Goal: Task Accomplishment & Management: Manage account settings

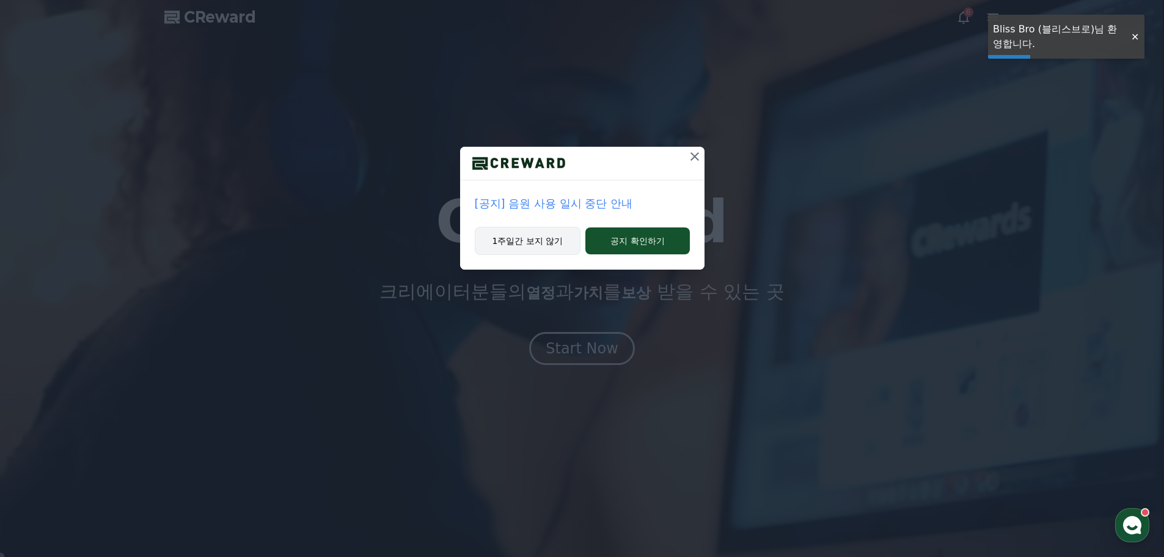
click at [541, 238] on button "1주일간 보지 않기" at bounding box center [528, 241] width 106 height 28
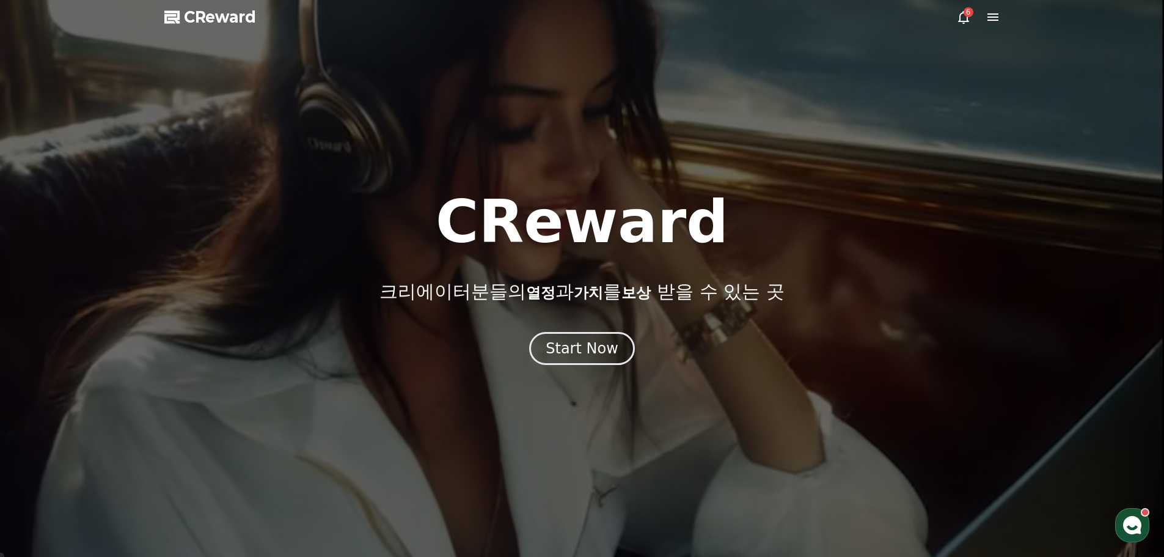
click at [968, 21] on icon at bounding box center [963, 17] width 15 height 15
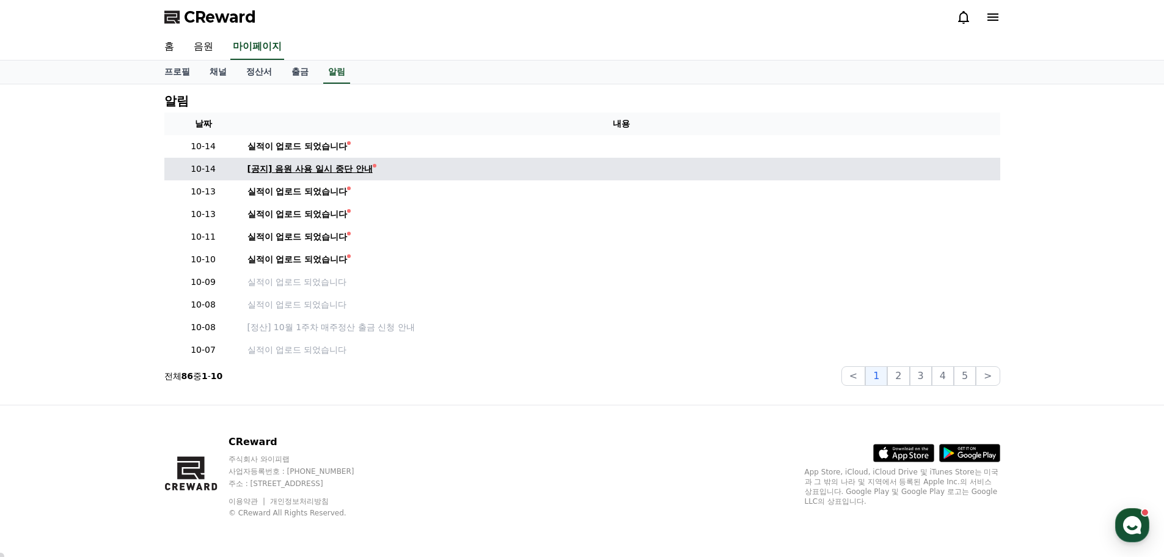
click at [321, 166] on div "[공지] 음원 사용 일시 중단 안내" at bounding box center [309, 169] width 125 height 13
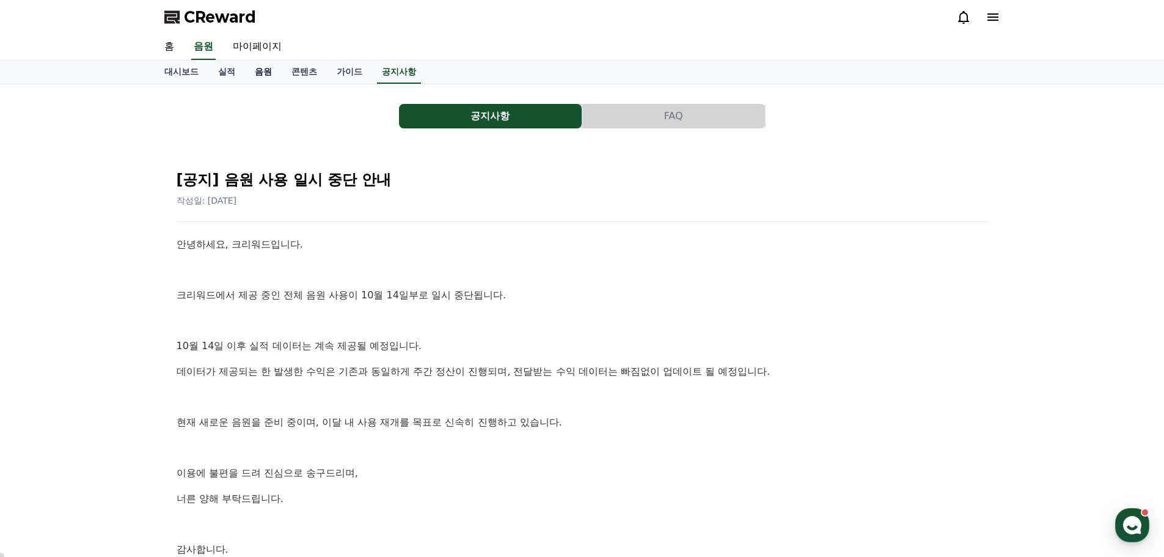
click at [271, 78] on link "음원" at bounding box center [263, 71] width 37 height 23
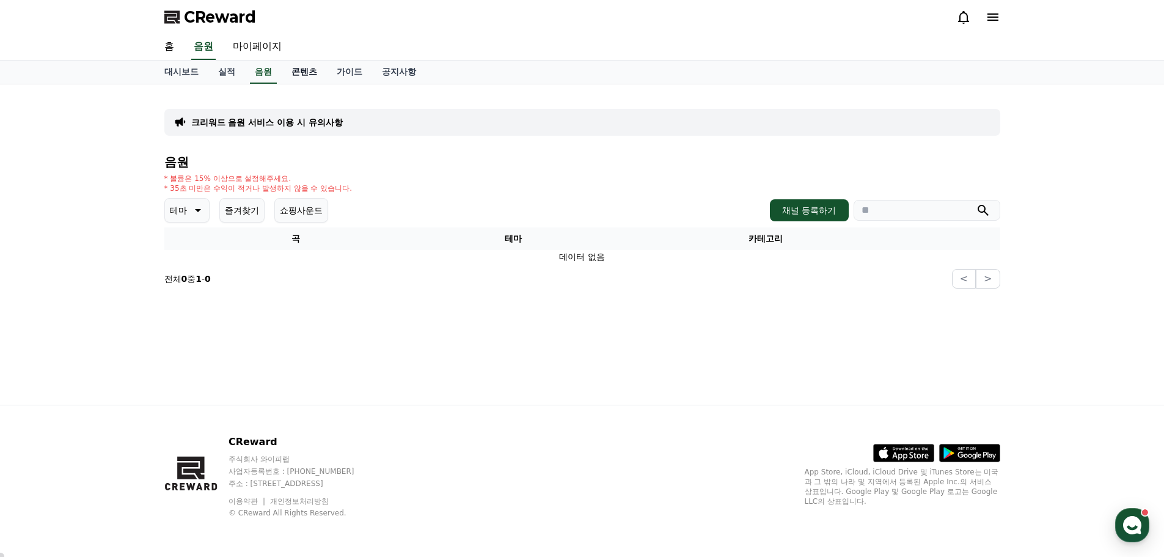
click at [301, 79] on link "콘텐츠" at bounding box center [304, 71] width 45 height 23
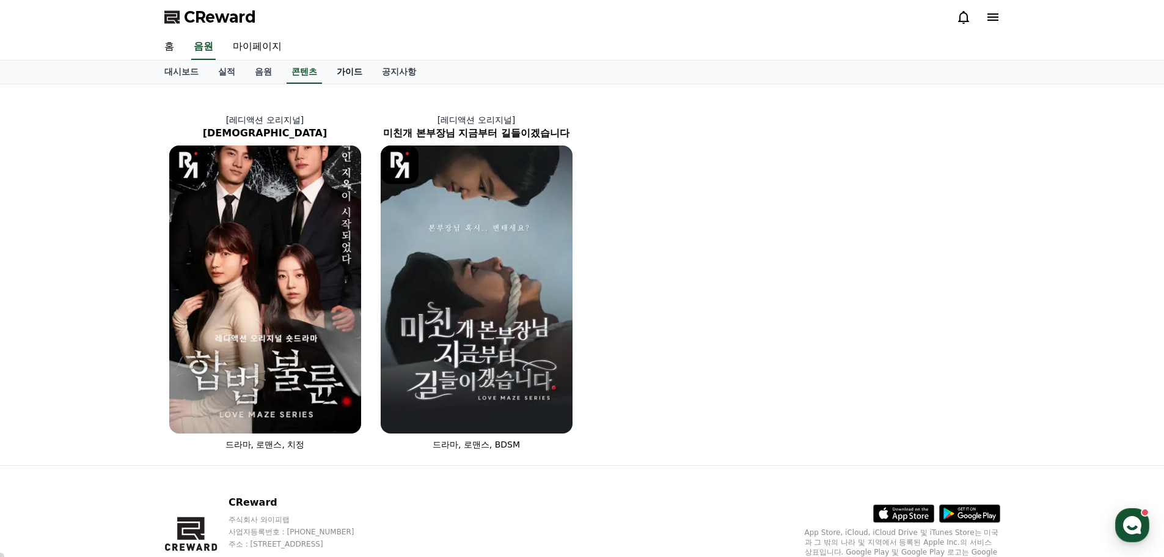
click at [345, 78] on link "가이드" at bounding box center [349, 71] width 45 height 23
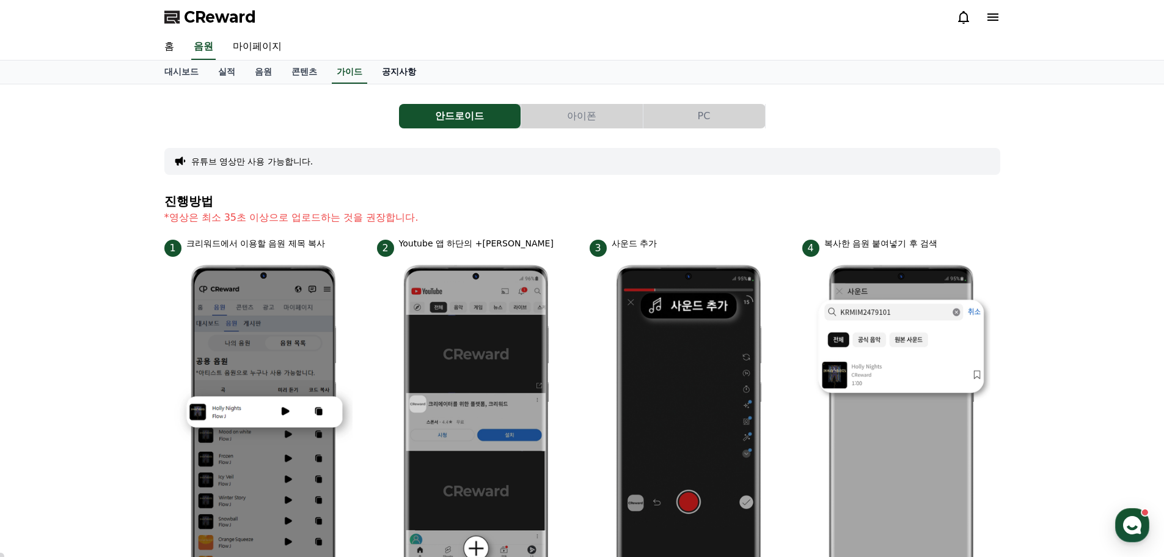
click at [385, 78] on link "공지사항" at bounding box center [399, 71] width 54 height 23
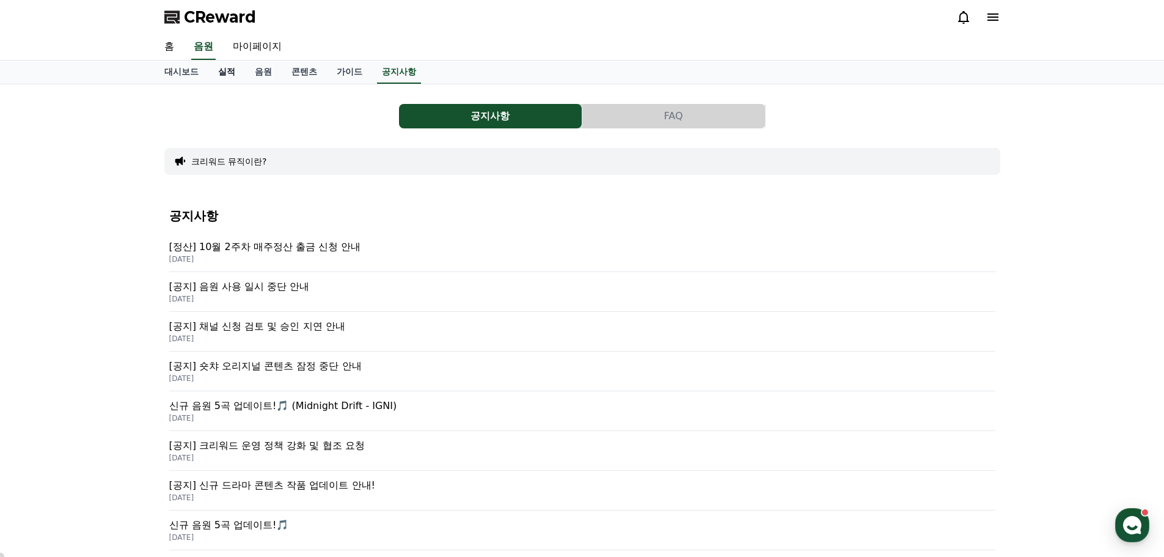
click at [225, 74] on link "실적" at bounding box center [226, 71] width 37 height 23
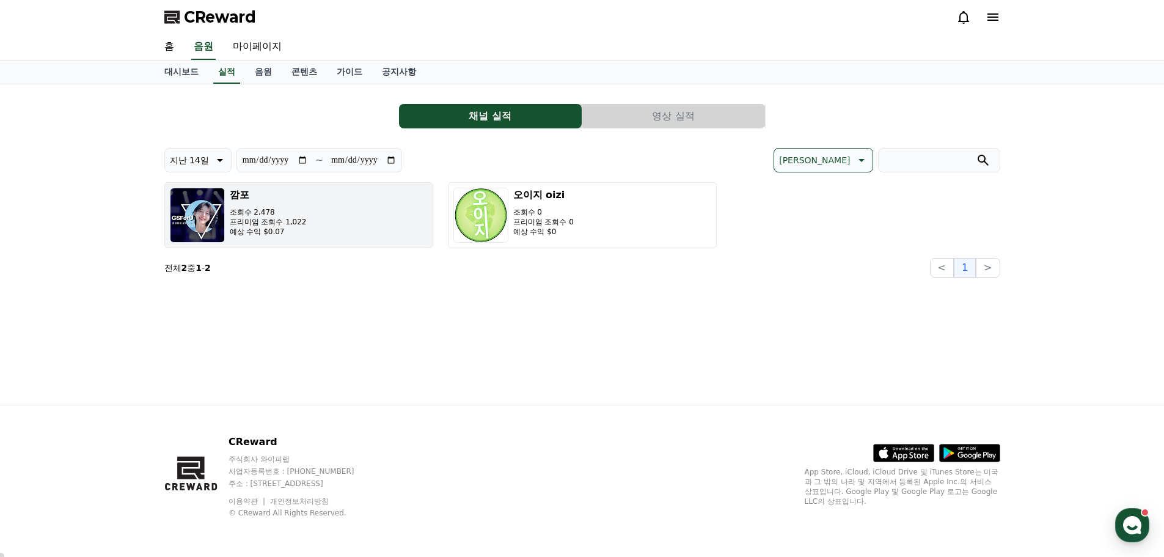
click at [319, 216] on button "깜포 조회수 2,478 프리미엄 조회수 1,022 예상 수익 $0.07" at bounding box center [298, 215] width 269 height 66
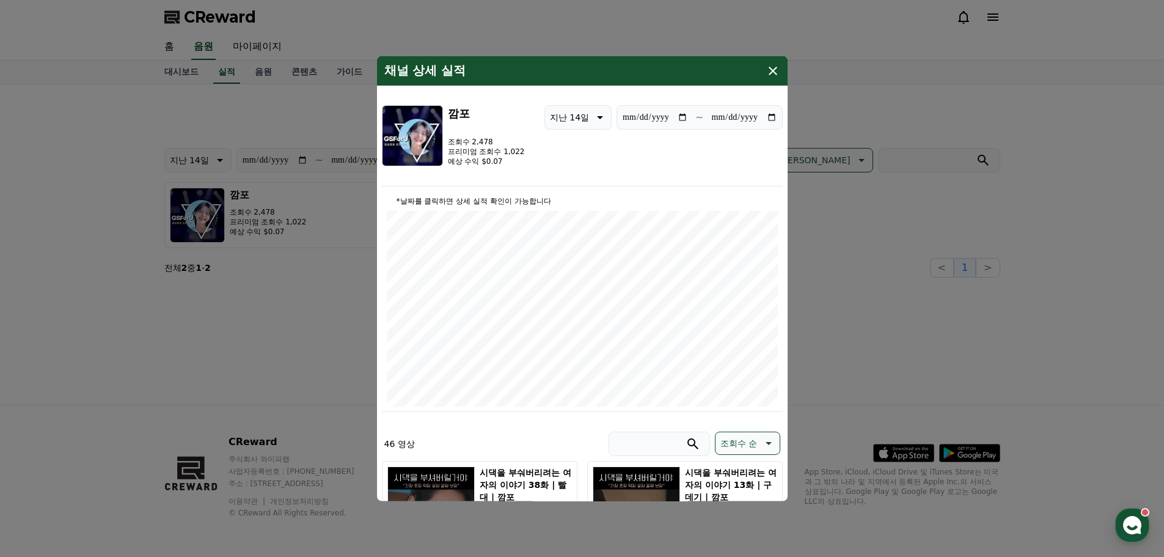
click at [773, 68] on icon "modal" at bounding box center [773, 70] width 15 height 15
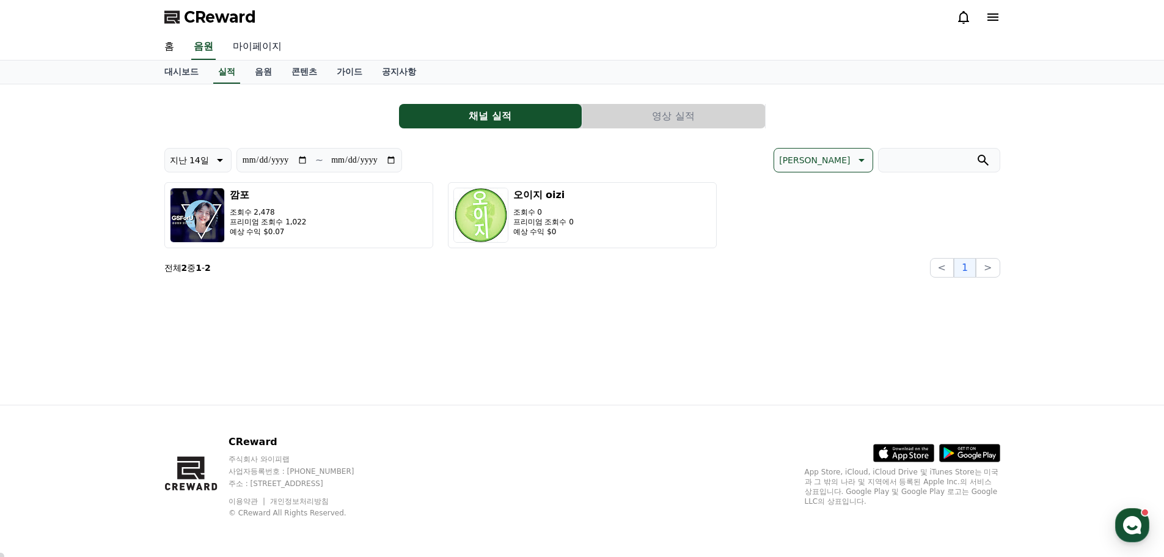
click at [266, 45] on link "마이페이지" at bounding box center [257, 47] width 68 height 26
select select "**********"
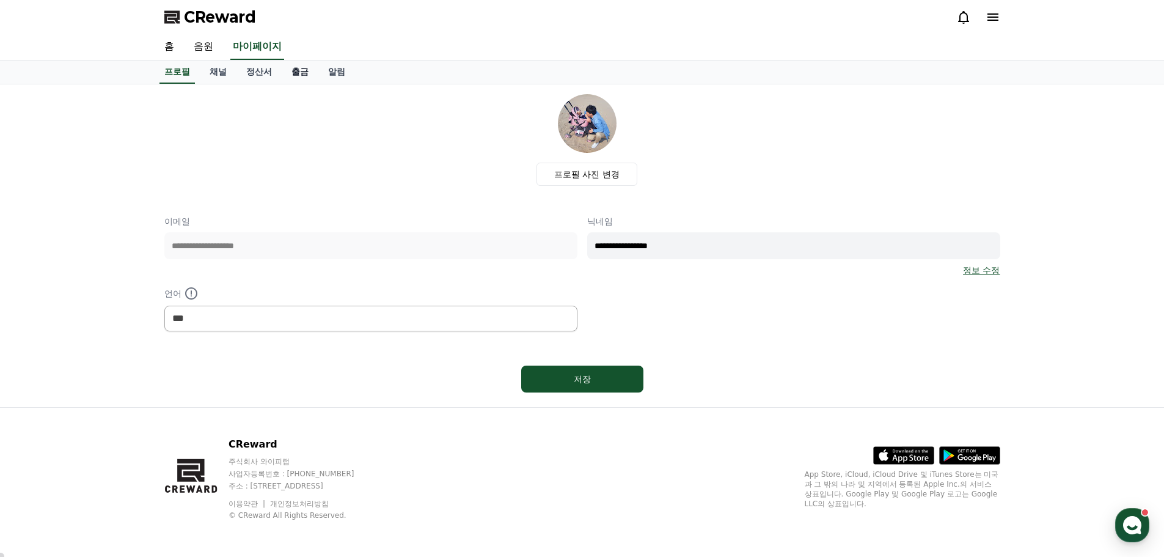
click at [310, 78] on link "출금" at bounding box center [300, 71] width 37 height 23
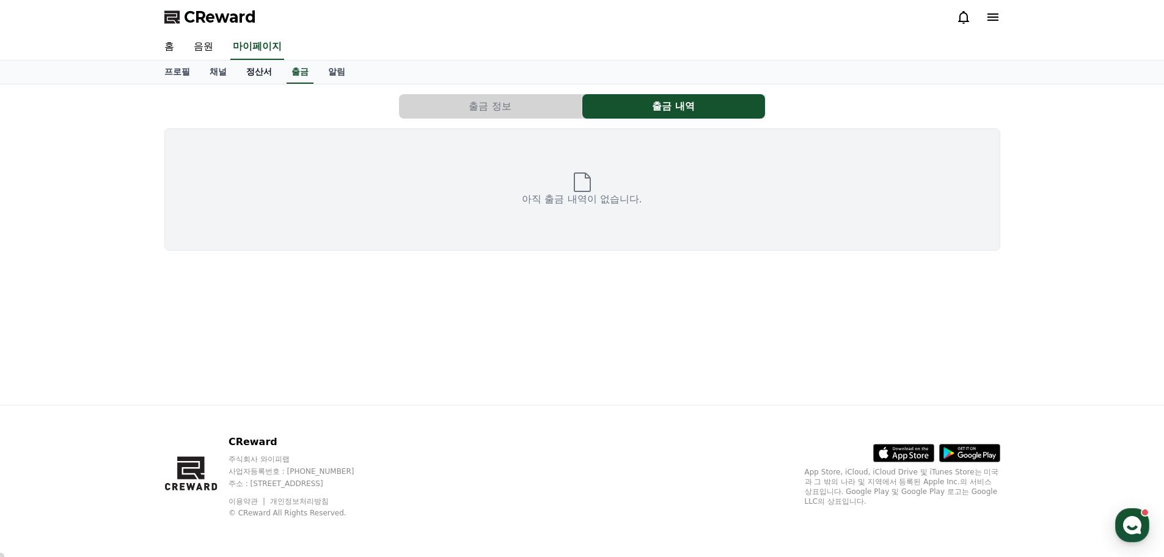
click at [255, 76] on link "정산서" at bounding box center [258, 71] width 45 height 23
